Goal: Transaction & Acquisition: Book appointment/travel/reservation

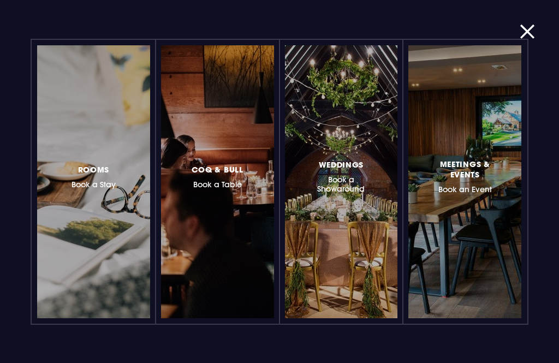
click at [137, 182] on div at bounding box center [137, 182] width 0 height 0
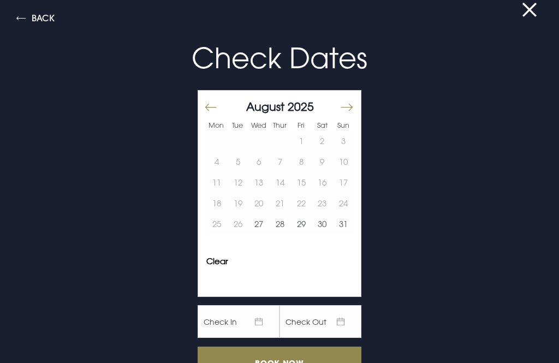
click at [531, 13] on button at bounding box center [536, 9] width 28 height 11
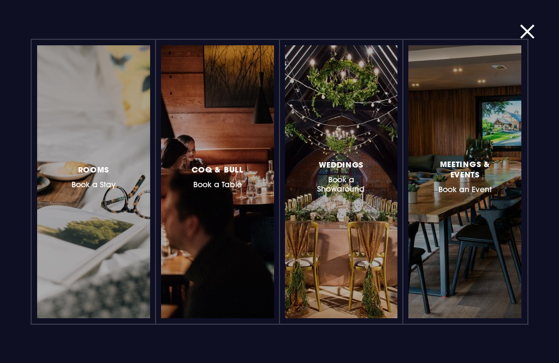
scroll to position [776, 0]
click at [137, 182] on div at bounding box center [137, 182] width 0 height 0
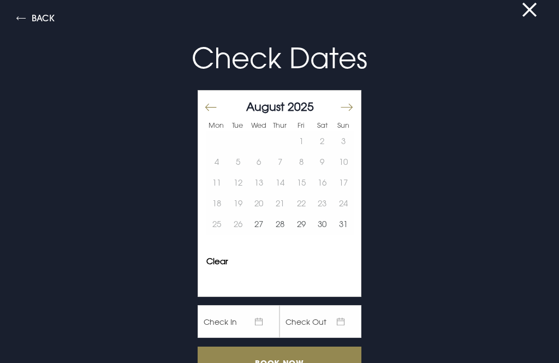
click at [345, 114] on button "Move forward to switch to the next month." at bounding box center [346, 107] width 13 height 23
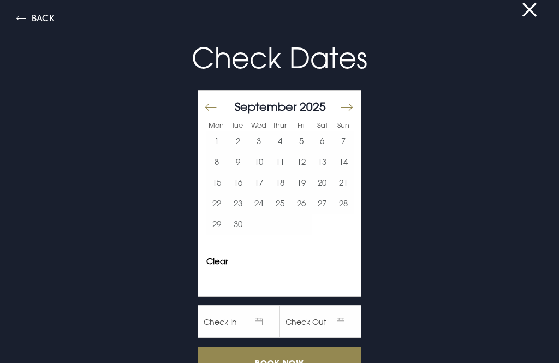
click at [262, 144] on button "3" at bounding box center [259, 141] width 21 height 21
click at [313, 363] on input "Book Now" at bounding box center [280, 363] width 164 height 32
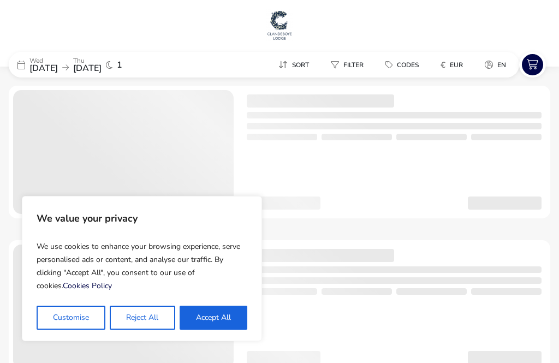
click at [157, 317] on button "Reject All" at bounding box center [142, 318] width 65 height 24
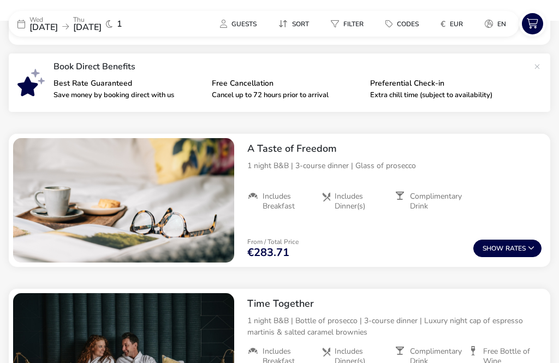
scroll to position [384, 0]
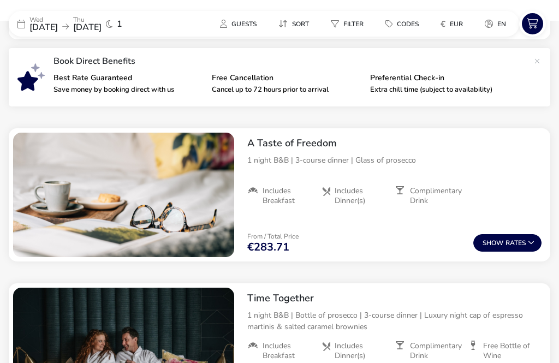
click at [523, 238] on button "Show Rates" at bounding box center [508, 242] width 68 height 17
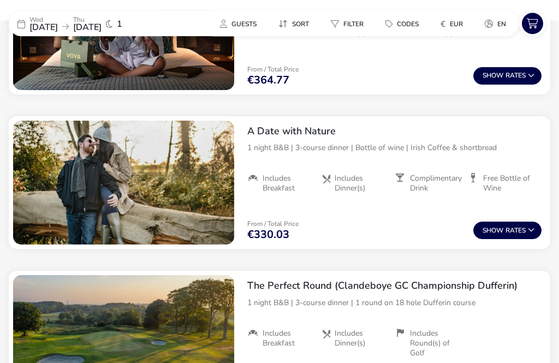
scroll to position [977, 0]
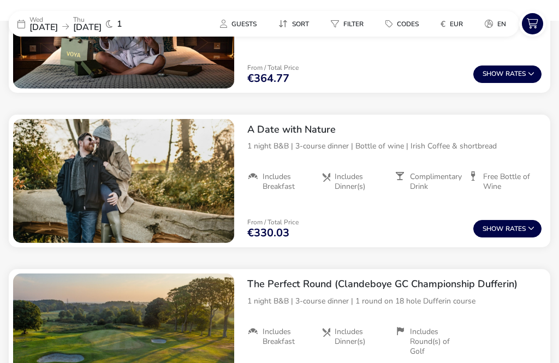
click at [526, 230] on button "Show Rates" at bounding box center [508, 228] width 68 height 17
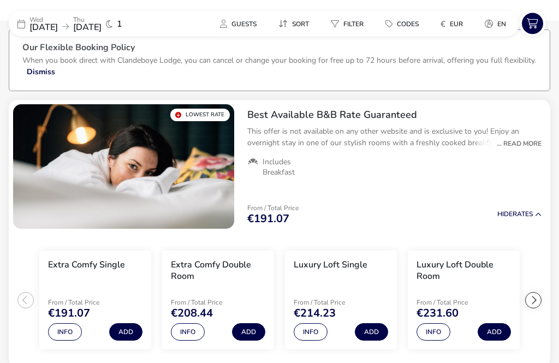
scroll to position [56, 0]
click at [534, 143] on div "... Read More" at bounding box center [517, 144] width 50 height 10
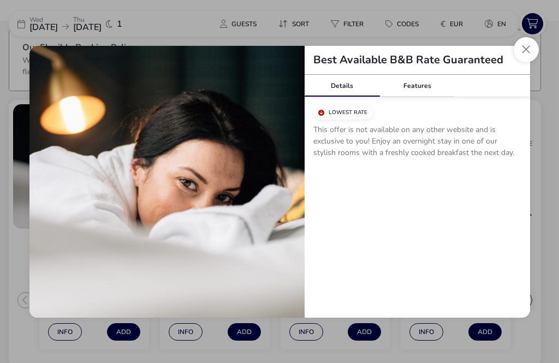
click at [528, 62] on button "Close modal" at bounding box center [526, 49] width 25 height 25
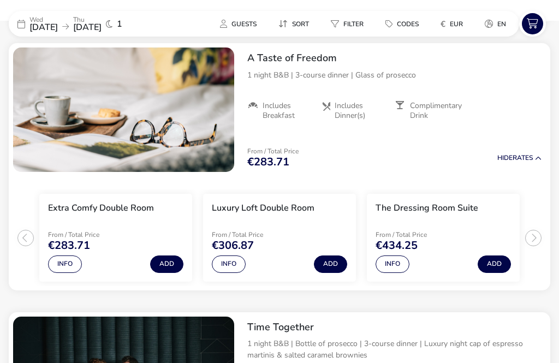
scroll to position [469, 0]
click at [52, 265] on button "Info" at bounding box center [65, 264] width 34 height 17
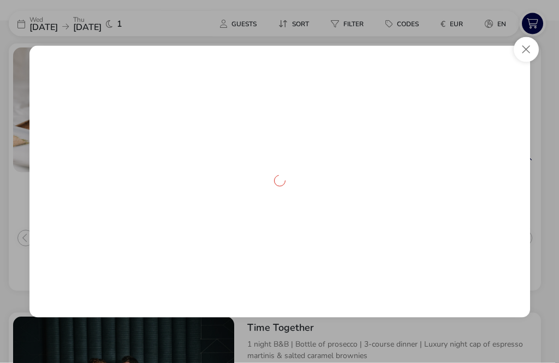
scroll to position [469, 0]
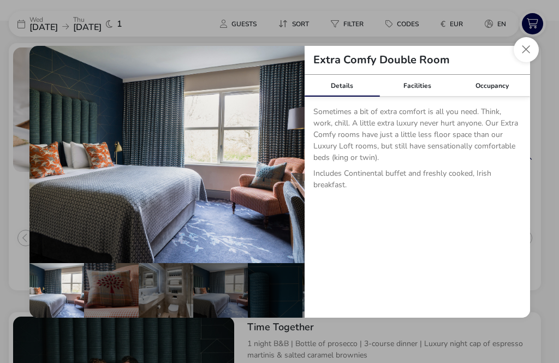
click at [527, 62] on button "Close dialog" at bounding box center [526, 49] width 25 height 25
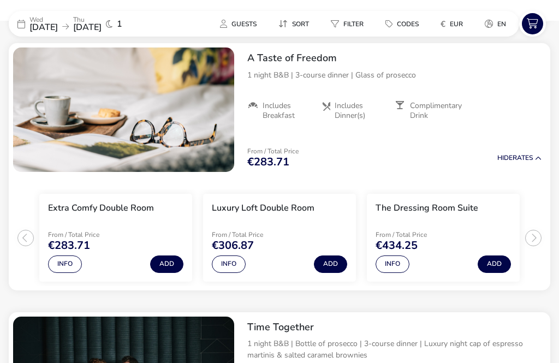
click at [334, 270] on button "Add" at bounding box center [330, 264] width 33 height 17
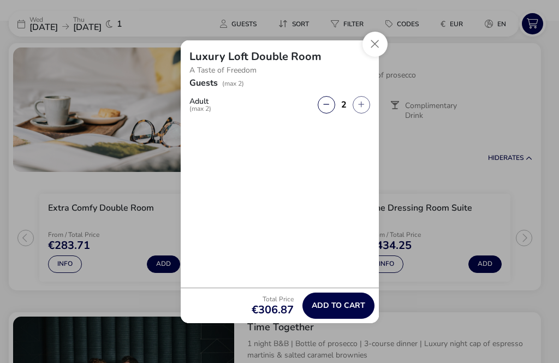
click at [381, 57] on button "Close" at bounding box center [375, 44] width 25 height 25
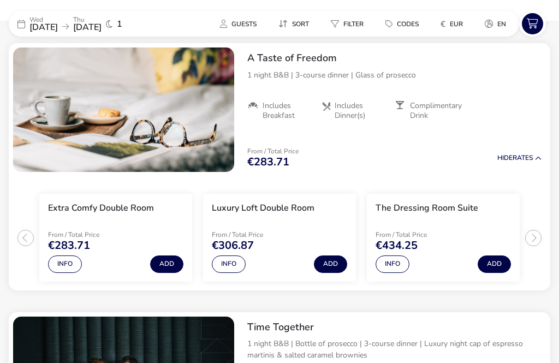
click at [233, 266] on button "Info" at bounding box center [229, 264] width 34 height 17
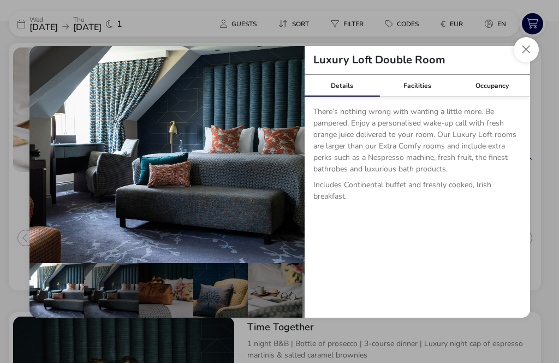
click at [524, 62] on button "Close dialog" at bounding box center [526, 49] width 25 height 25
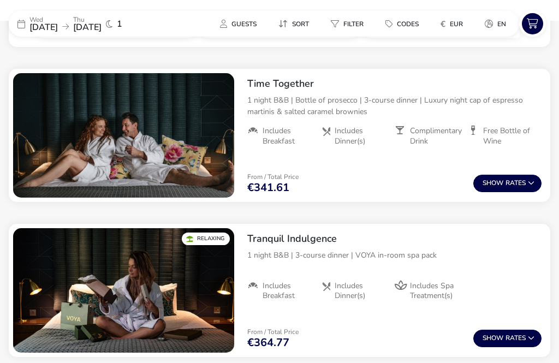
scroll to position [711, 0]
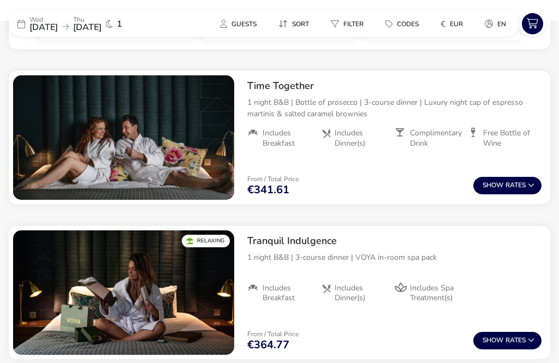
click at [526, 187] on button "Show Rates" at bounding box center [508, 185] width 68 height 17
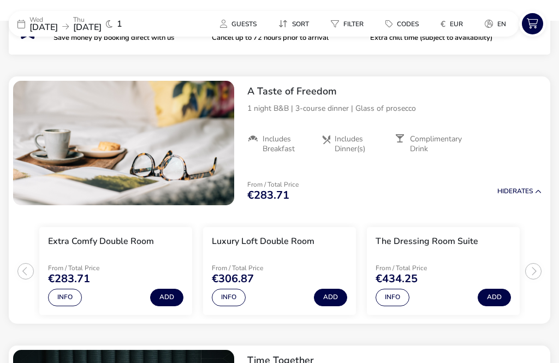
scroll to position [435, 0]
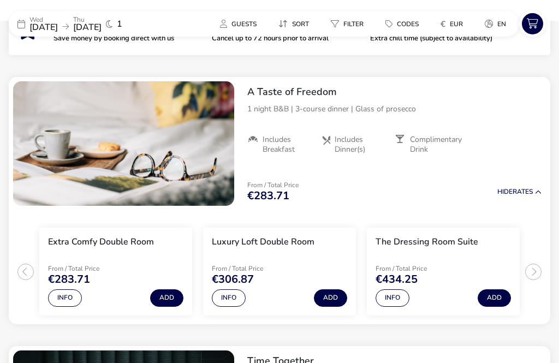
click at [536, 194] on icon at bounding box center [538, 192] width 7 height 7
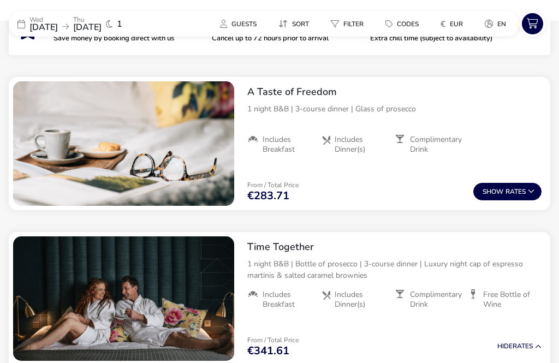
click at [537, 192] on button "Show Rates" at bounding box center [508, 191] width 68 height 17
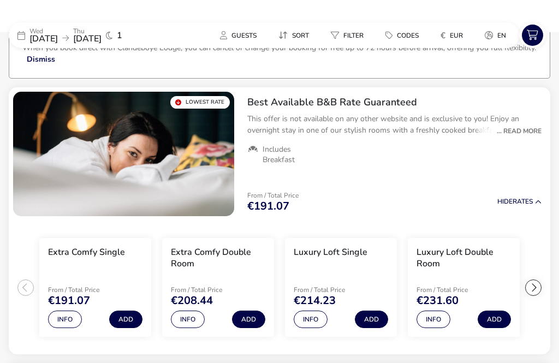
scroll to position [68, 0]
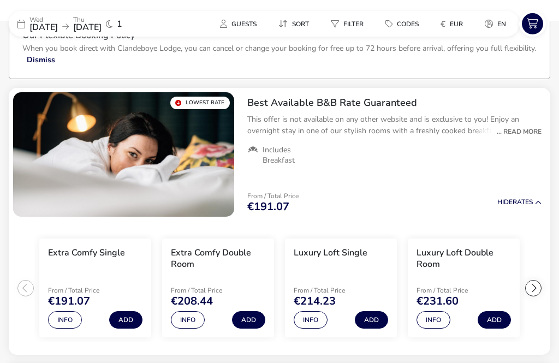
click at [532, 134] on div "... Read More" at bounding box center [517, 132] width 50 height 10
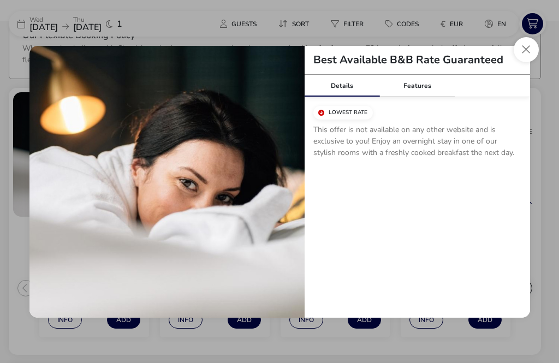
click at [522, 62] on button "Close modal" at bounding box center [526, 49] width 25 height 25
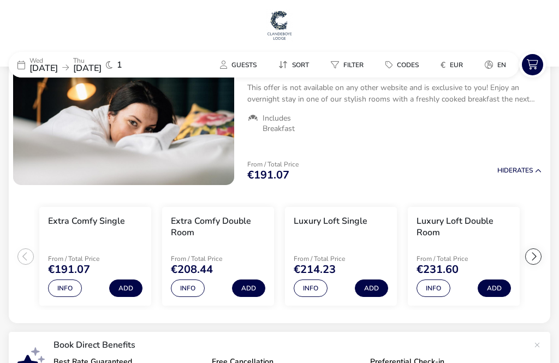
scroll to position [0, 0]
